Goal: Information Seeking & Learning: Learn about a topic

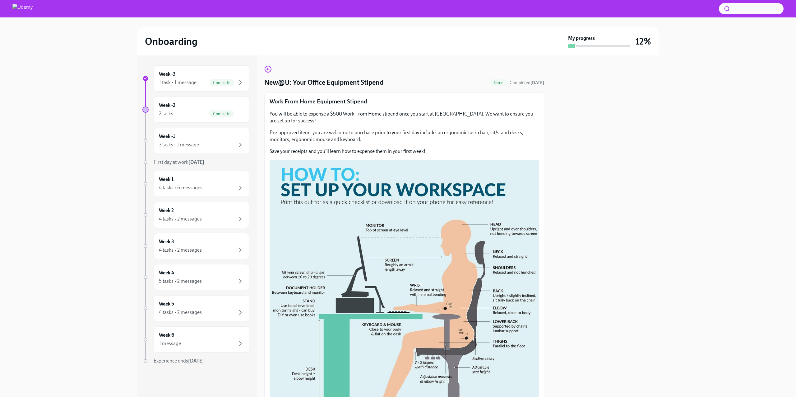
scroll to position [79, 0]
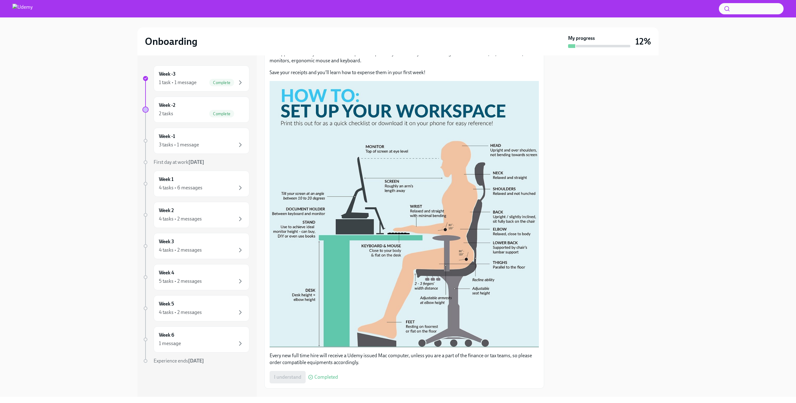
click at [196, 113] on div "2 tasks Complete" at bounding box center [201, 113] width 85 height 7
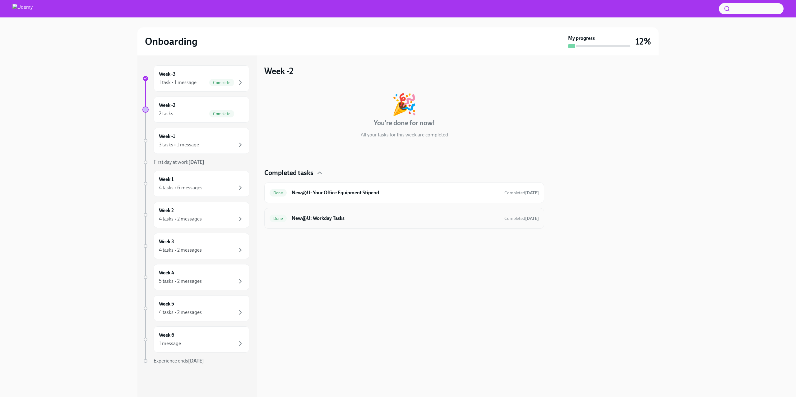
click at [329, 221] on div "Done New@U: Workday Tasks Completed [DATE]" at bounding box center [404, 218] width 269 height 10
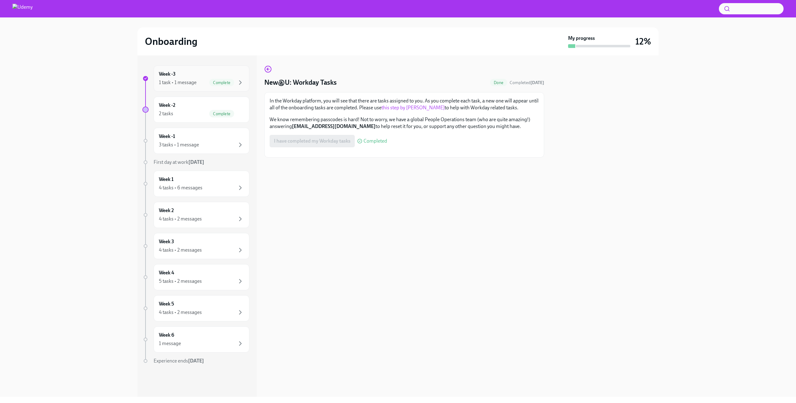
click at [189, 81] on div "1 task • 1 message" at bounding box center [178, 82] width 38 height 7
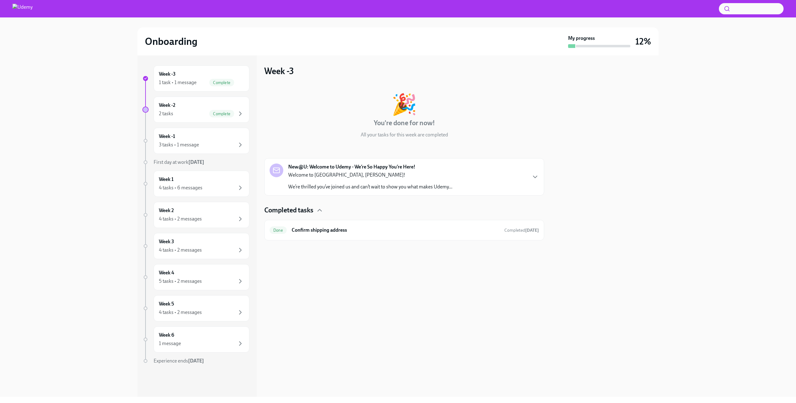
click at [382, 184] on p "We’re thrilled you’ve joined us and can’t wait to show you what makes Udemy..." at bounding box center [370, 186] width 164 height 7
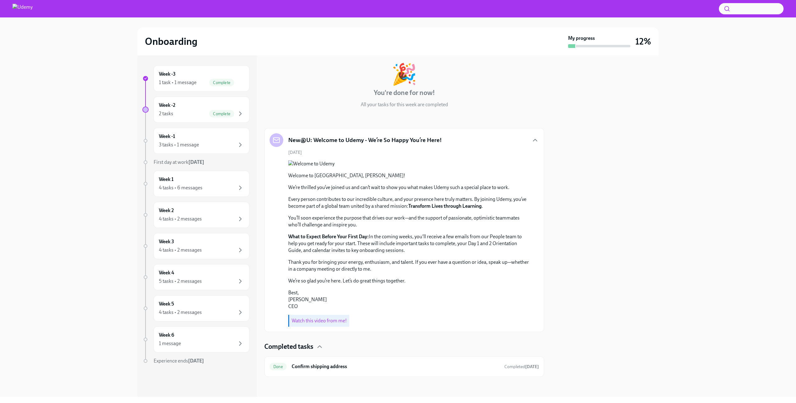
scroll to position [84, 0]
click at [344, 367] on h6 "Confirm shipping address" at bounding box center [396, 366] width 208 height 7
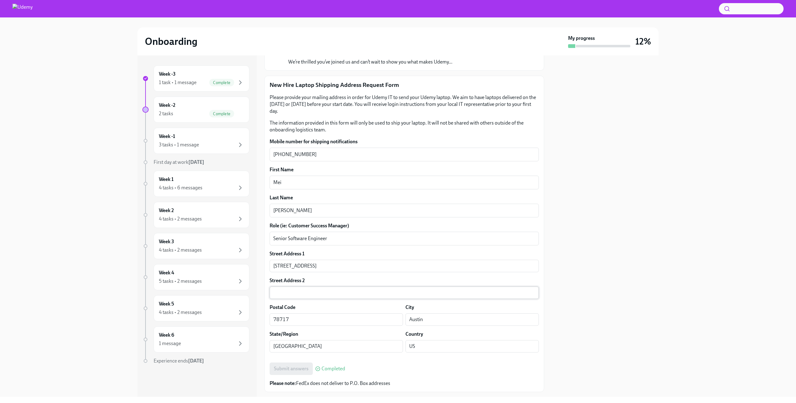
scroll to position [63, 0]
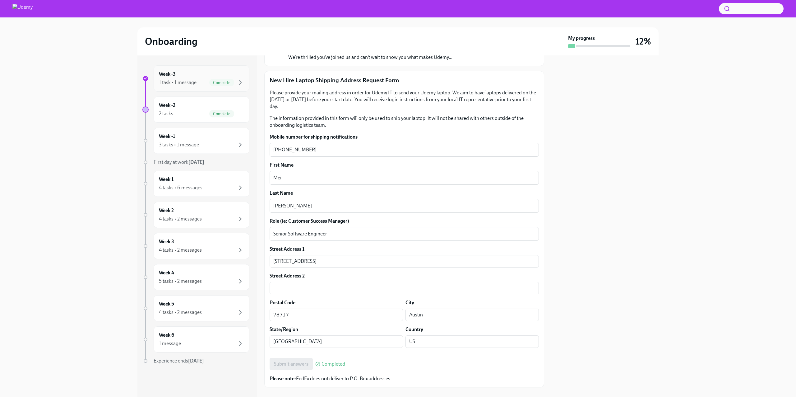
click at [202, 84] on div "1 task • 1 message Complete" at bounding box center [201, 82] width 85 height 7
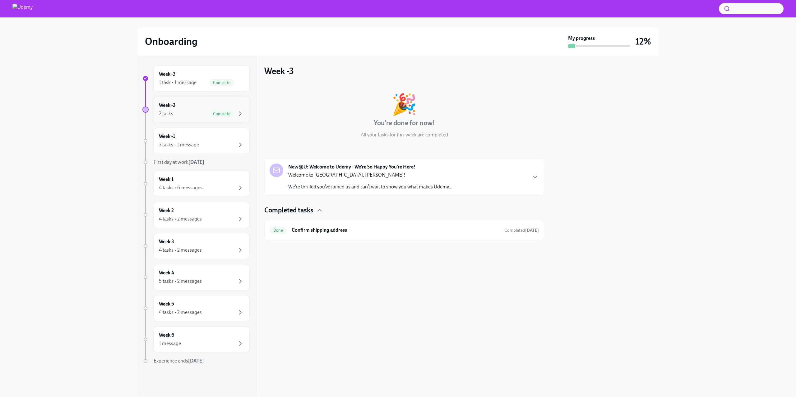
click at [202, 99] on div "Week -2 2 tasks Complete" at bounding box center [202, 109] width 96 height 26
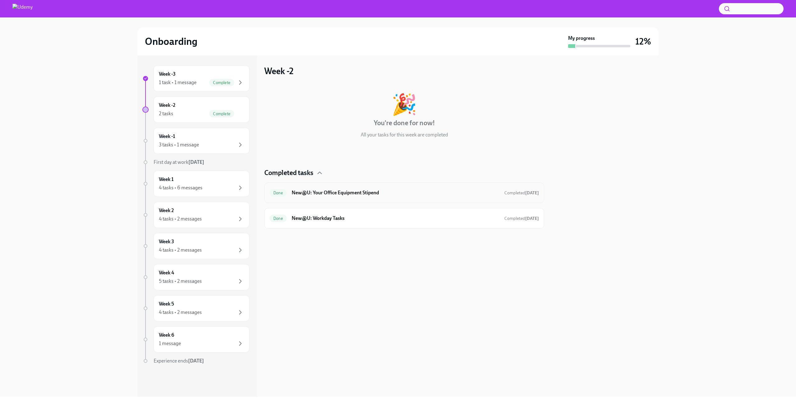
click at [333, 193] on h6 "New@U: Your Office Equipment Stipend" at bounding box center [396, 192] width 208 height 7
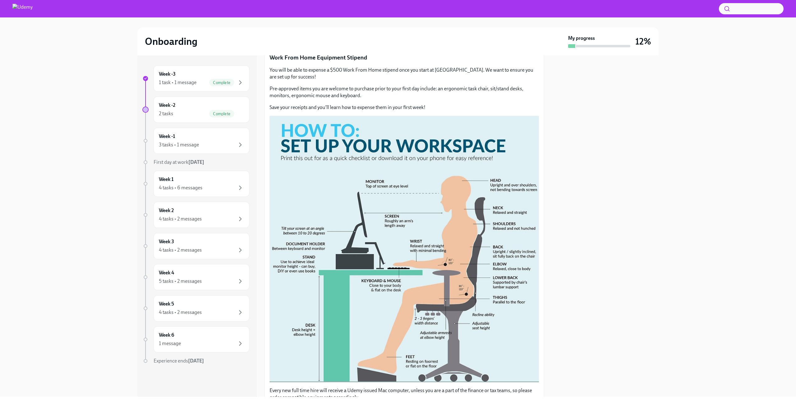
scroll to position [91, 0]
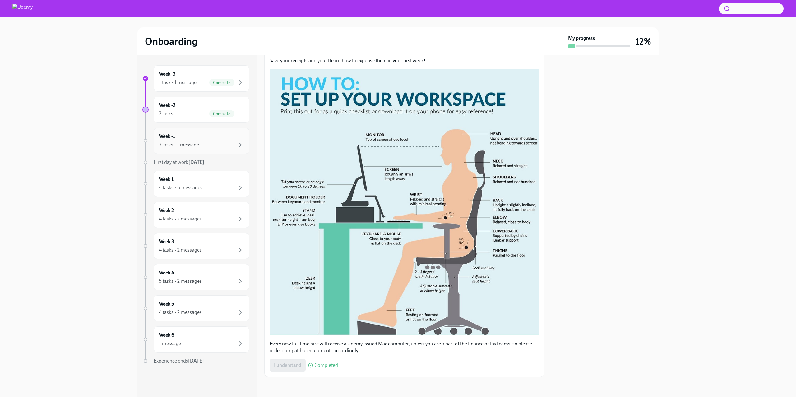
click at [206, 142] on div "3 tasks • 1 message" at bounding box center [201, 144] width 85 height 7
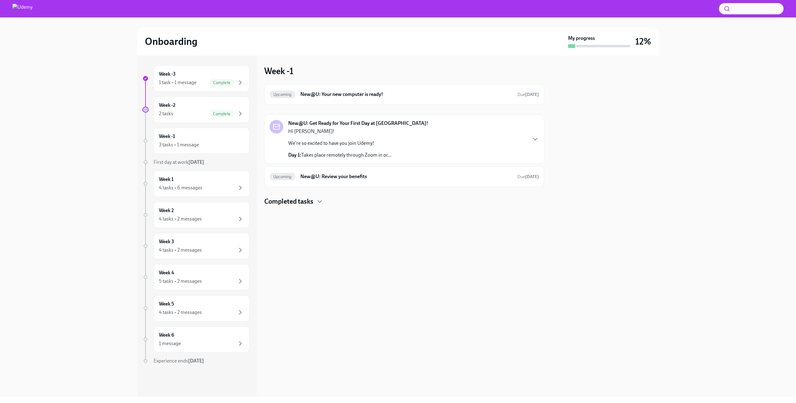
click at [340, 144] on p "We're so excited to have you join Udemy!" at bounding box center [339, 143] width 103 height 7
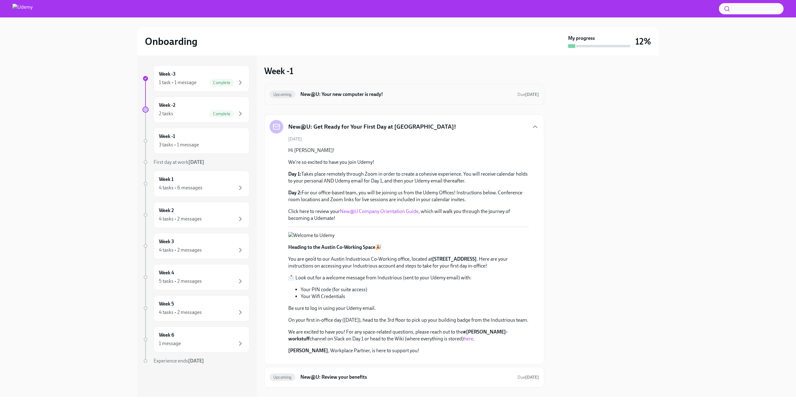
click at [329, 96] on h6 "New@U: Your new computer is ready!" at bounding box center [407, 94] width 212 height 7
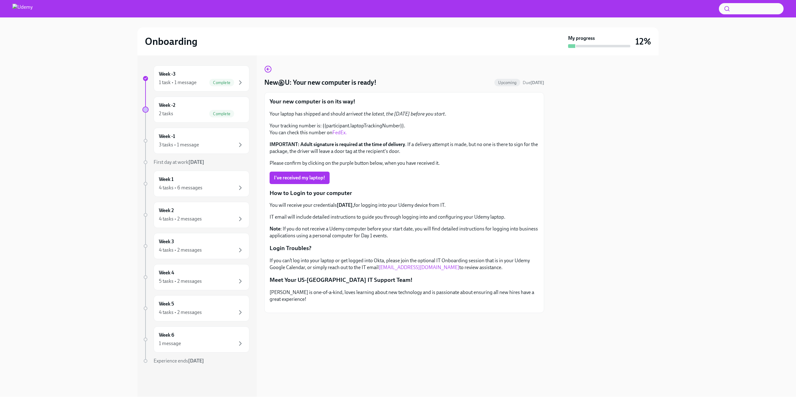
scroll to position [3, 0]
click at [203, 111] on div "2 tasks Complete" at bounding box center [201, 113] width 85 height 7
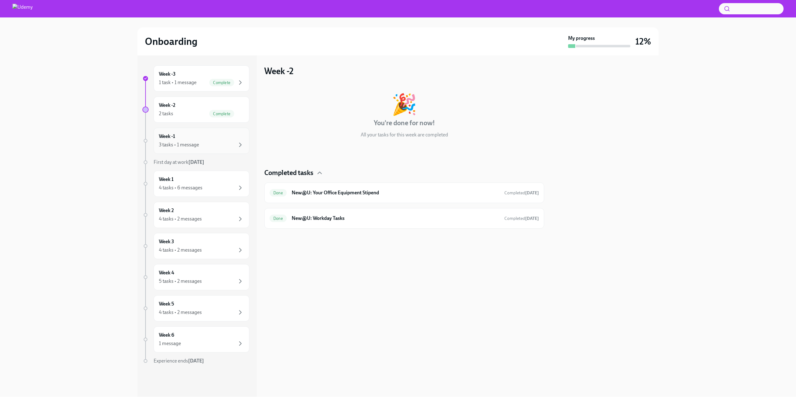
click at [200, 138] on div "Week -1 3 tasks • 1 message" at bounding box center [201, 141] width 85 height 16
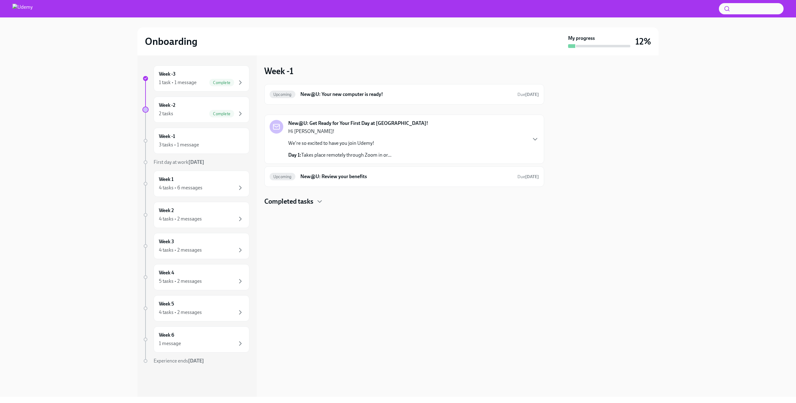
click at [388, 138] on div "Hi [PERSON_NAME]! We're so excited to have you join Udemy! Day 1: Takes place r…" at bounding box center [339, 143] width 103 height 30
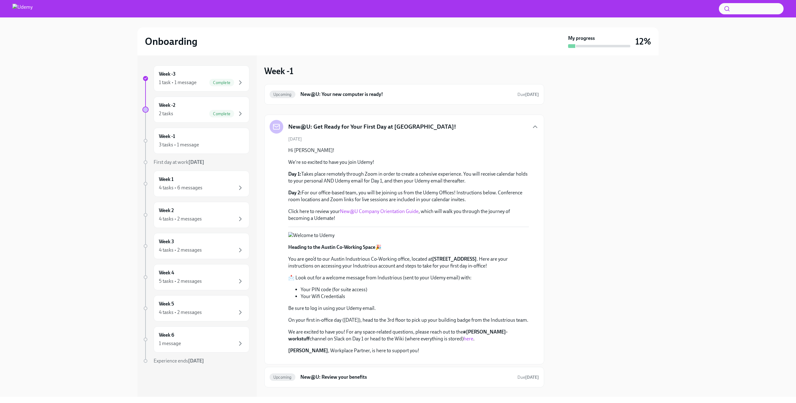
click at [404, 212] on link "New@U Company Orientation Guide" at bounding box center [379, 211] width 79 height 6
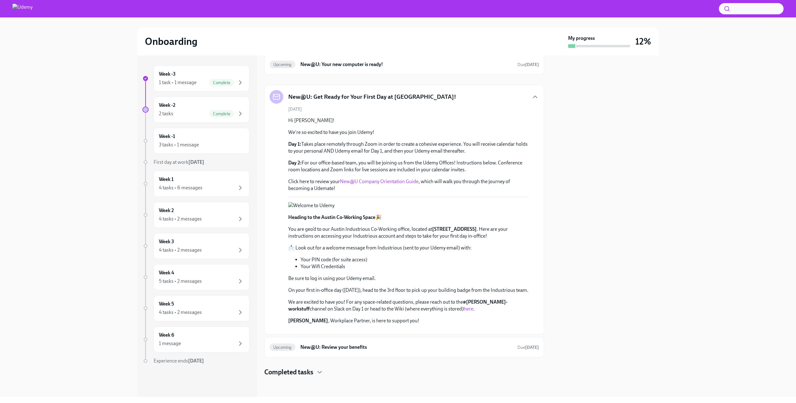
scroll to position [192, 0]
click at [350, 344] on h6 "New@U: Review your benefits" at bounding box center [407, 346] width 212 height 7
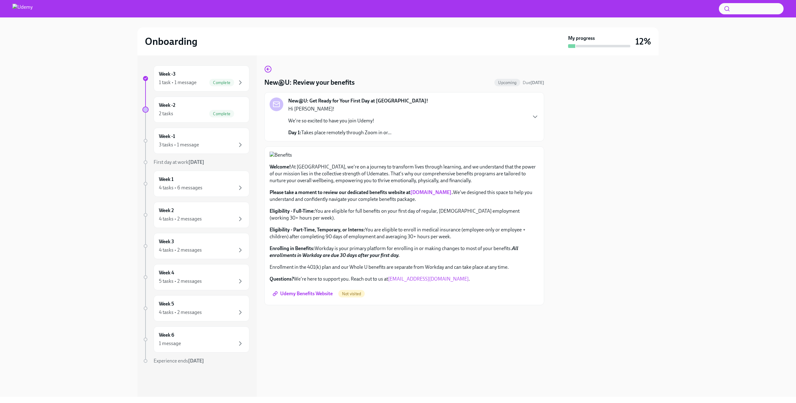
scroll to position [73, 0]
click at [319, 296] on span "Udemy Benefits Website" at bounding box center [303, 293] width 59 height 6
click at [372, 132] on p "Day 1: Takes place remotely through Zoom in or..." at bounding box center [339, 132] width 103 height 7
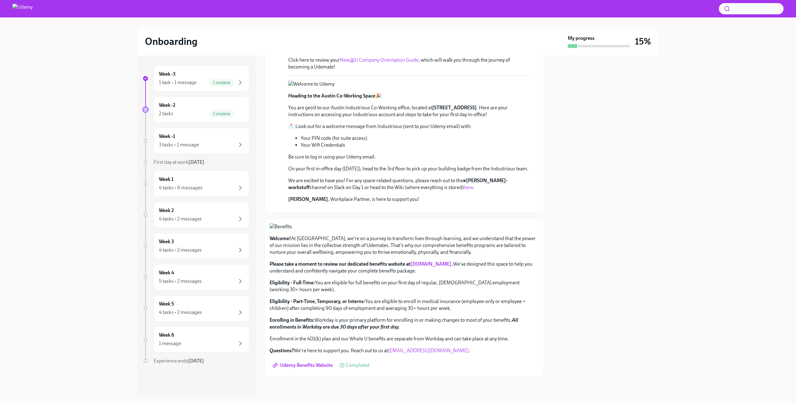
scroll to position [435, 0]
click at [435, 264] on link "[DOMAIN_NAME]" at bounding box center [431, 264] width 41 height 6
click at [442, 264] on link "[DOMAIN_NAME]" at bounding box center [431, 264] width 41 height 6
